Goal: Check status: Check status

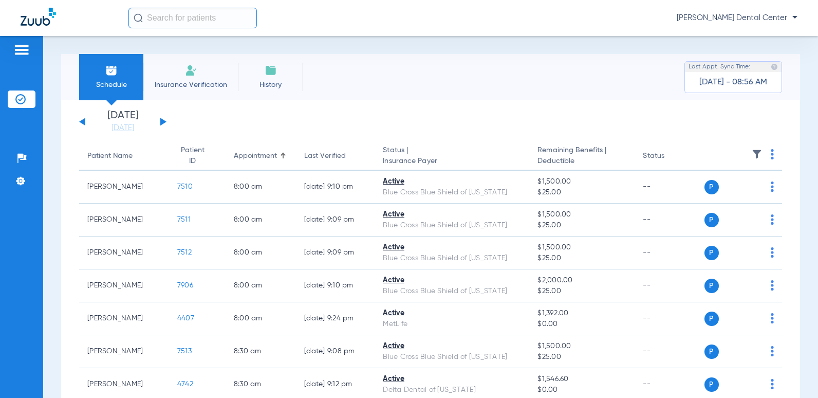
click at [191, 20] on input "text" at bounding box center [192, 18] width 128 height 21
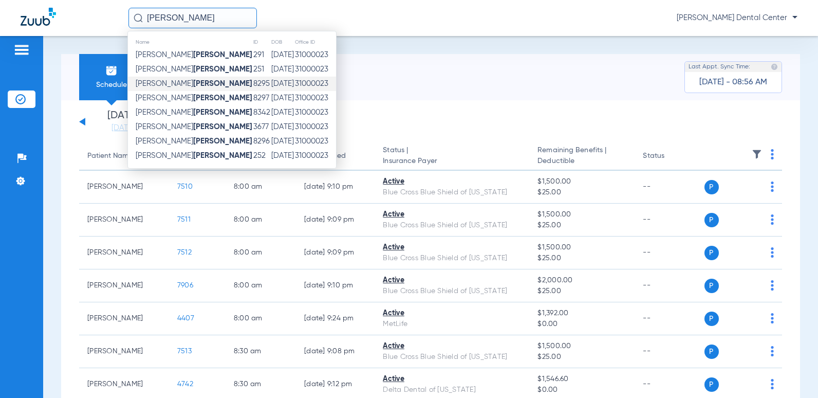
type input "[PERSON_NAME]"
click at [193, 80] on strong "[PERSON_NAME]" at bounding box center [222, 84] width 59 height 8
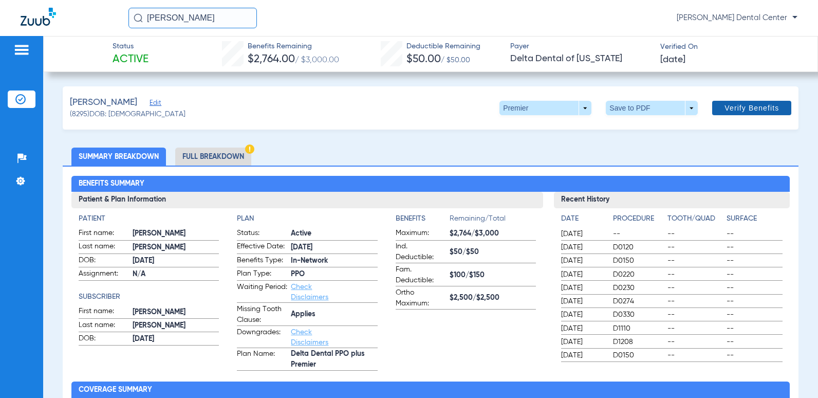
click at [760, 114] on span at bounding box center [751, 108] width 79 height 25
click at [212, 156] on li "Full Breakdown" at bounding box center [213, 156] width 76 height 18
